Goal: Use online tool/utility: Utilize a website feature to perform a specific function

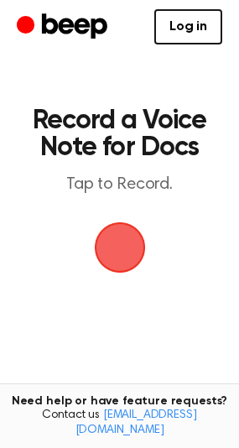
click at [123, 238] on span "button" at bounding box center [120, 247] width 60 height 60
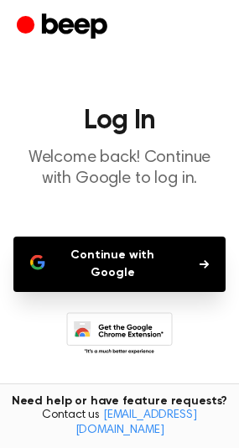
click at [126, 272] on button "Continue with Google" at bounding box center [119, 264] width 212 height 55
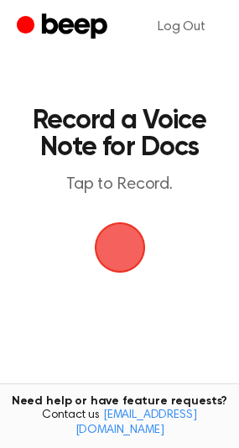
click at [121, 237] on span "button" at bounding box center [120, 247] width 47 height 47
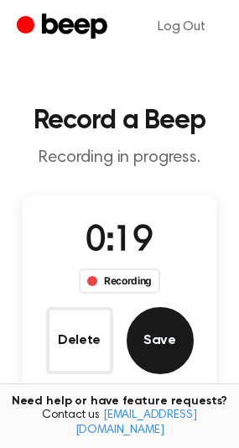
click at [165, 329] on button "Save" at bounding box center [160, 340] width 67 height 67
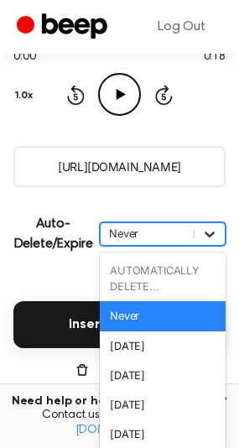
scroll to position [242, 0]
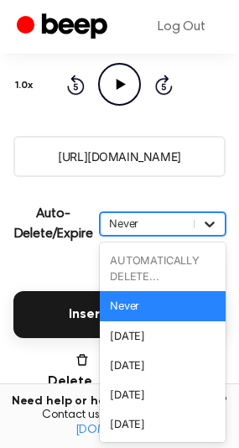
click at [213, 236] on div "option Never focused, 2 of 6. 6 results available. Use Up and Down to choose op…" at bounding box center [163, 224] width 126 height 24
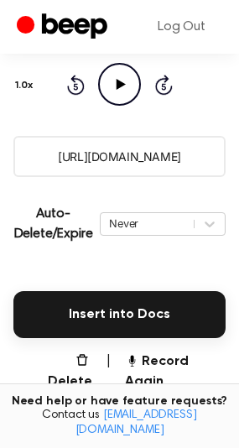
click at [37, 213] on p "Auto-Delete/Expire" at bounding box center [53, 224] width 80 height 40
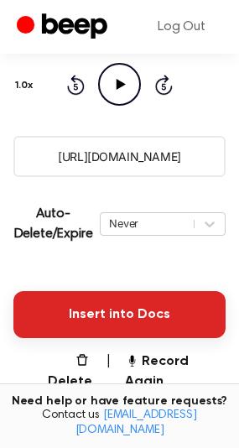
click at [144, 314] on button "Insert into Docs" at bounding box center [119, 314] width 212 height 47
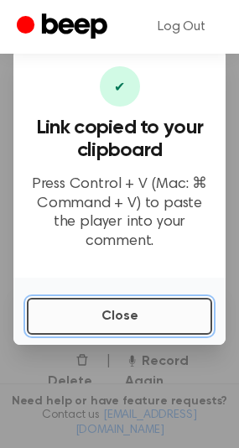
click at [128, 304] on button "Close" at bounding box center [120, 316] width 186 height 37
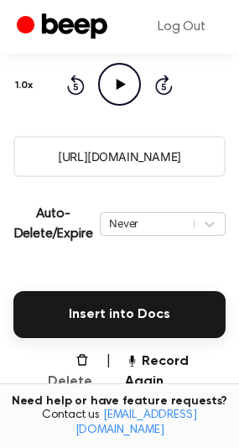
click at [78, 363] on button "Delete" at bounding box center [63, 372] width 59 height 40
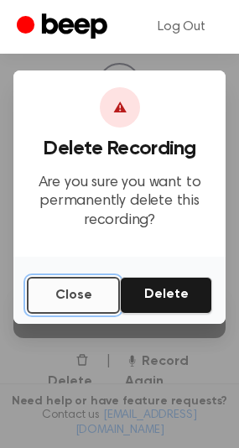
click at [86, 290] on button "Close" at bounding box center [73, 295] width 93 height 37
